Goal: Use online tool/utility: Utilize a website feature to perform a specific function

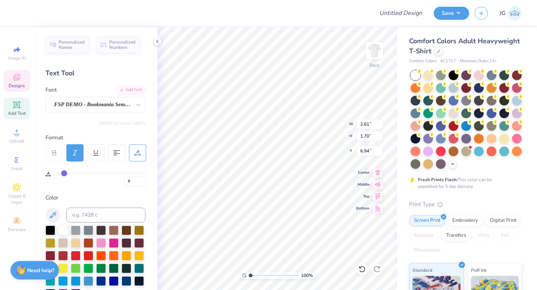
type input "7"
type input "6"
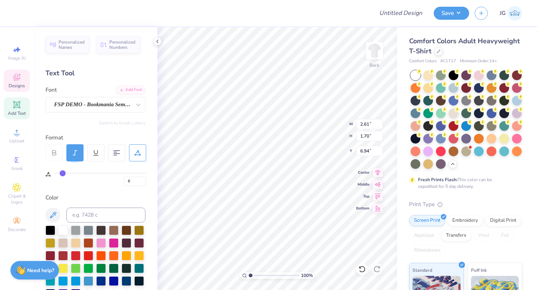
click at [63, 173] on input "range" at bounding box center [100, 173] width 92 height 1
type input "6.63"
type input "2.31"
type input "1.56"
type input "6.77"
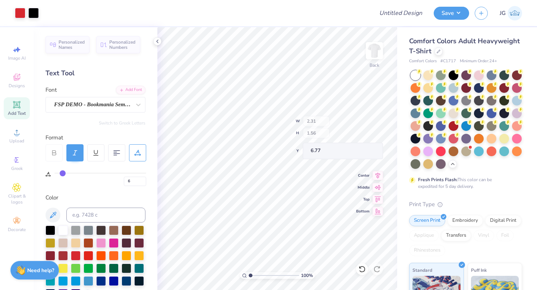
click at [328, 121] on div "100 % Back W 2.31 H 1.56 Y 6.77 Center Middle Top Bottom" at bounding box center [278, 158] width 240 height 263
type input "6.63"
type input "6.68"
type input "1.32"
type input "1.89"
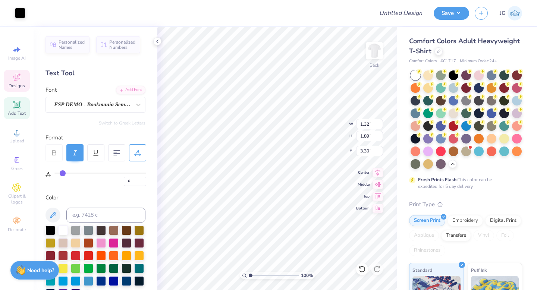
type input "3.30"
type input "0"
type input "4.82"
type input "4.73"
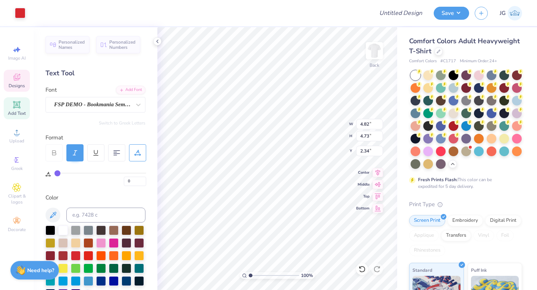
type input "2.73"
type input "2.31"
type input "1.56"
type input "6.68"
type input "6"
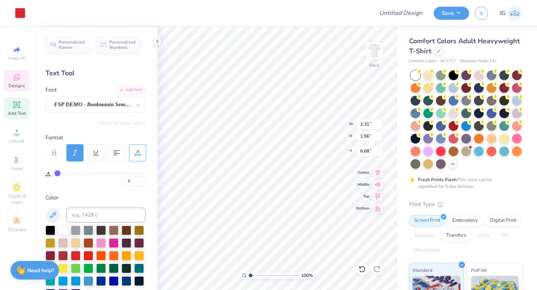
type input "6"
type input "4.82"
type input "4.73"
type input "3.00"
click at [22, 82] on div "Designs" at bounding box center [17, 81] width 26 height 22
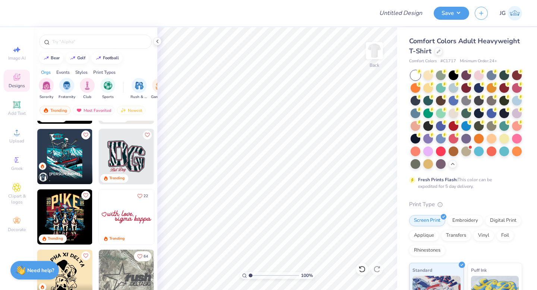
scroll to position [1141, 0]
click at [122, 150] on img at bounding box center [126, 156] width 55 height 55
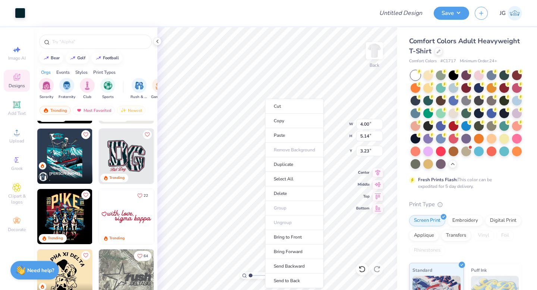
type input "4.00"
type input "5.14"
type input "3.23"
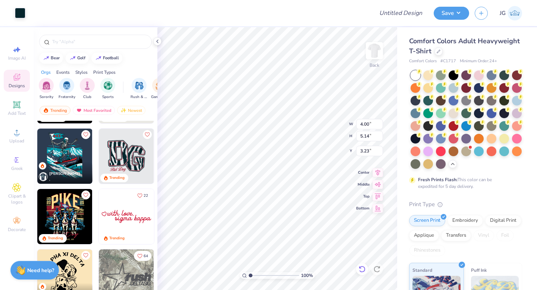
click at [365, 271] on icon at bounding box center [362, 269] width 7 height 7
click at [365, 270] on icon at bounding box center [362, 269] width 7 height 7
click at [363, 269] on icon at bounding box center [362, 269] width 7 height 7
click at [362, 269] on icon at bounding box center [362, 269] width 7 height 7
click at [364, 266] on icon at bounding box center [362, 269] width 7 height 7
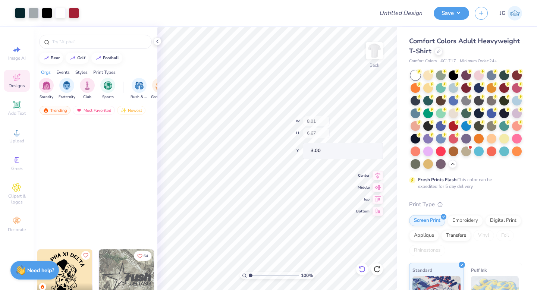
type input "8.01"
type input "6.67"
type input "3.00"
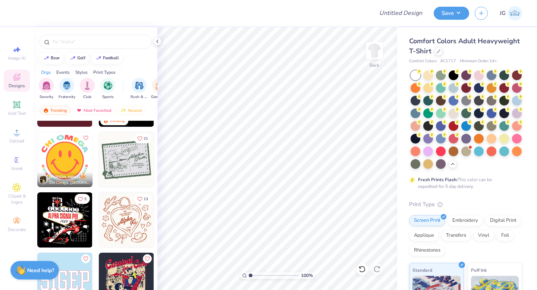
scroll to position [1985, 0]
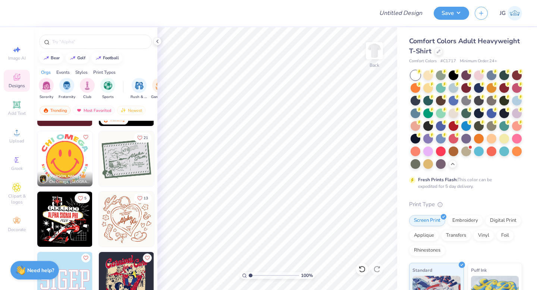
click at [130, 155] on img at bounding box center [126, 158] width 55 height 55
drag, startPoint x: 251, startPoint y: 274, endPoint x: 254, endPoint y: 270, distance: 5.4
type input "1.76"
click at [254, 272] on input "range" at bounding box center [274, 275] width 50 height 7
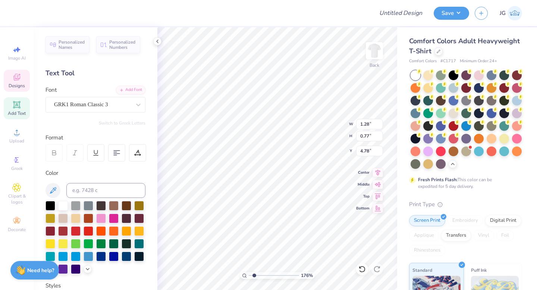
type textarea "760"
type input "1.82"
type input "0.40"
type input "7.32"
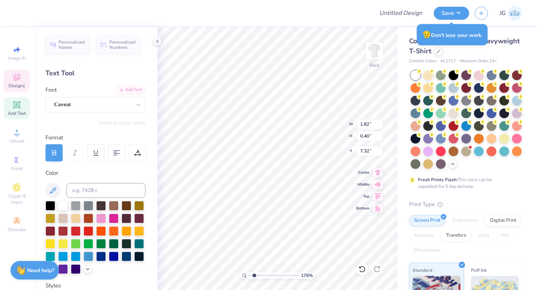
type textarea "Dance Fam"
type input "1.08"
type input "0.47"
type input "7.84"
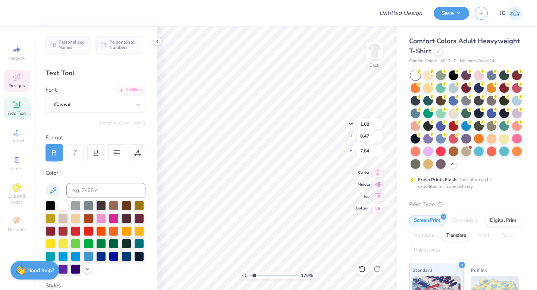
type textarea "Palm"
type input "1.25"
type input "0.43"
type input "7.71"
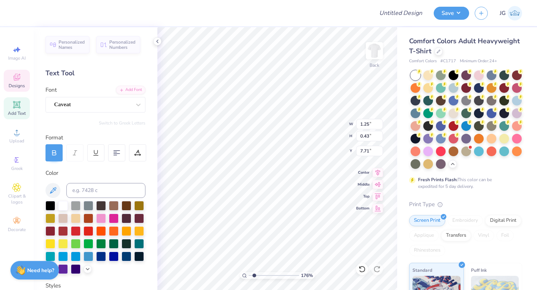
type textarea "Springs"
type textarea "Springs,"
type input "0.79"
type input "0.34"
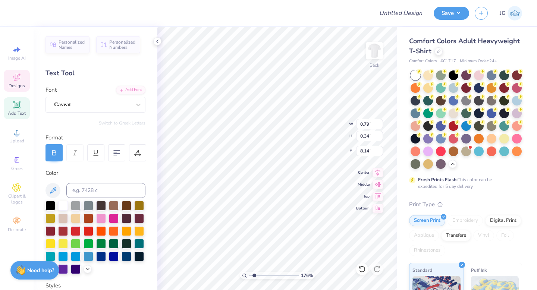
type input "8.14"
type textarea "CA"
type input "9.64"
type input "7.63"
type input "3.00"
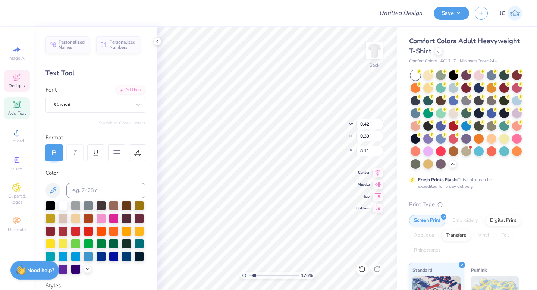
type input "2.31"
type input "1.09"
type input "6.12"
type input "3.28"
type input "1.54"
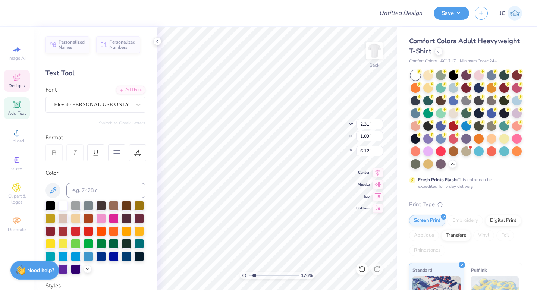
type input "5.43"
type textarea "Illmazing"
type input "2.31"
type input "1.09"
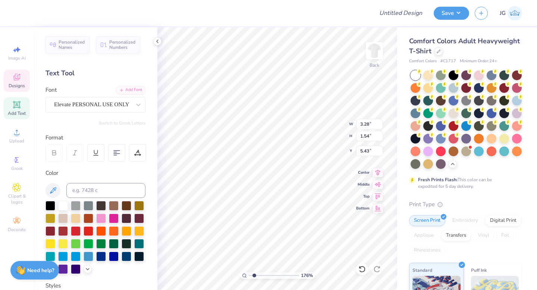
type input "6.12"
type textarea "I"
type input "4.83"
type input "1.88"
type input "5.27"
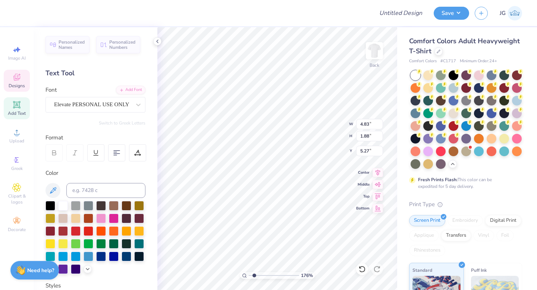
type textarea "Illmazing,"
type input "0.72"
type input "0.99"
type input "6.08"
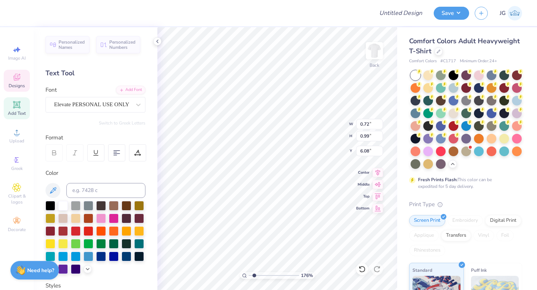
type textarea "Illusionists, &"
type input "9.03"
type input "6.94"
type input "3.37"
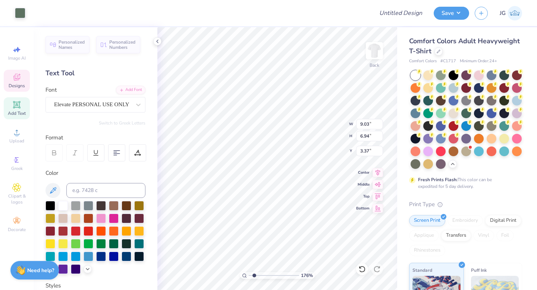
type input "5.03"
type input "1.88"
type input "5.28"
type input "3.41"
type input "1.27"
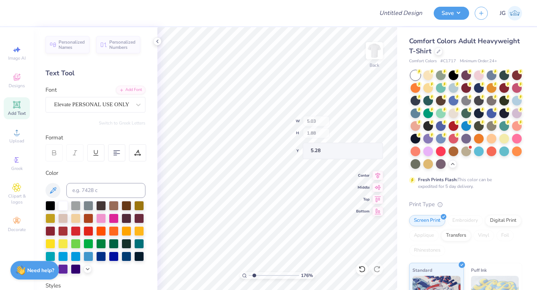
type input "5.44"
type input "5.14"
type textarea "Illsuionists,,"
type input "7.05"
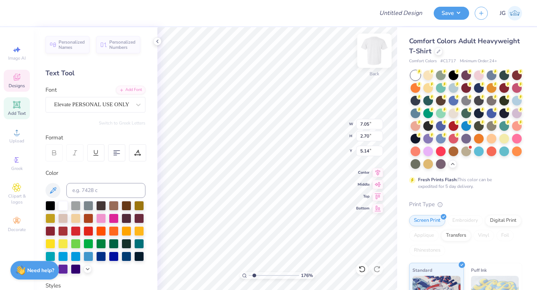
type input "2.70"
type input "5.22"
type textarea "Animazing, &"
type input "3.69"
type input "1.33"
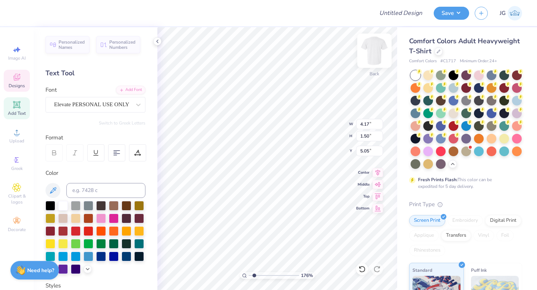
type input "5.08"
type input "3.12"
type input "1.12"
type input "5.29"
type input "5.14"
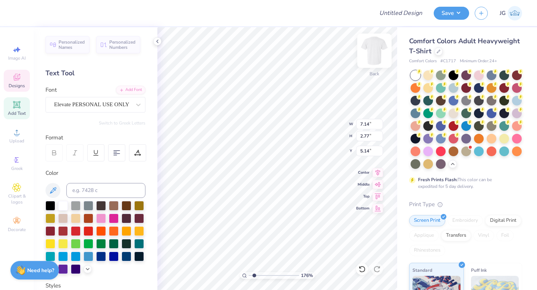
scroll to position [0, 0]
type textarea "Animazing, & Illest"
type input "5.89"
type input "3.11"
type input "5.04"
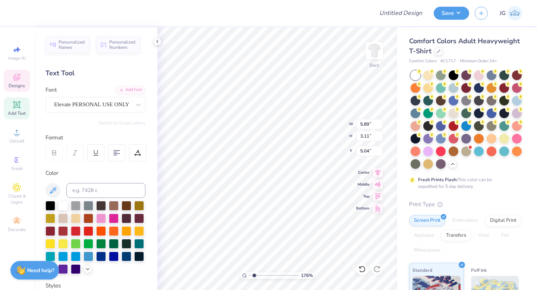
type input "3.49"
type input "1.84"
type input "5.47"
type textarea "Animazing,"
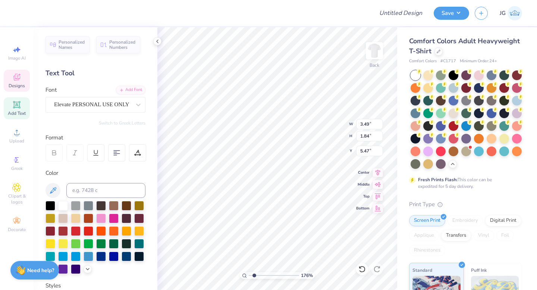
scroll to position [0, 0]
type input "1.29"
type input "5.77"
type input "3.29"
type input "1.22"
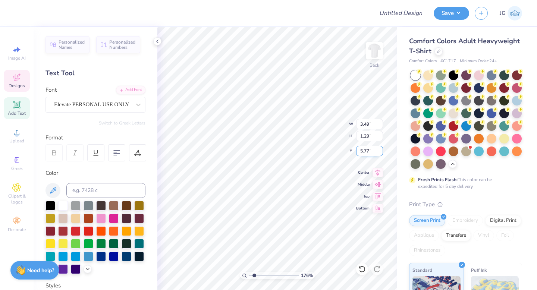
type input "5.78"
type input "6.30"
type textarea ","
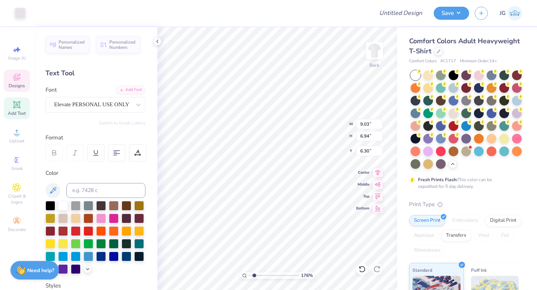
type input "9.03"
type input "6.94"
type input "3.37"
